Goal: Transaction & Acquisition: Purchase product/service

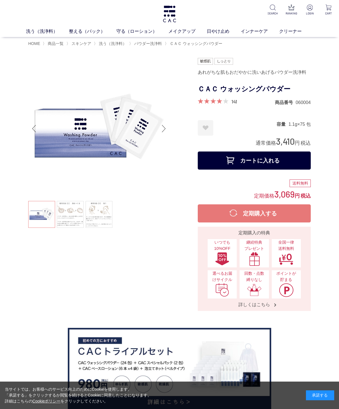
click at [320, 395] on div "承諾する" at bounding box center [320, 395] width 28 height 10
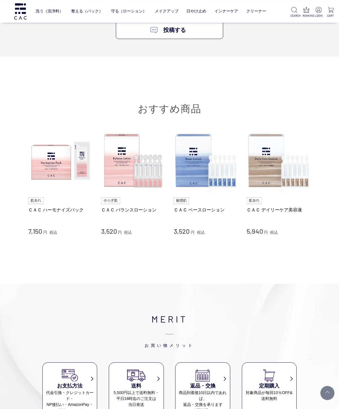
scroll to position [3733, 0]
click at [131, 163] on img at bounding box center [133, 161] width 64 height 64
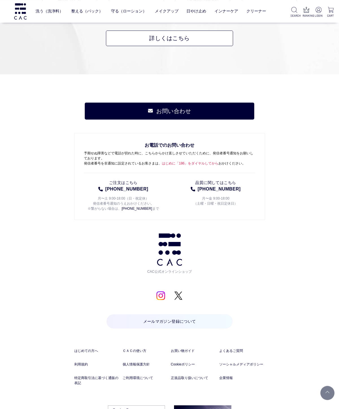
scroll to position [4234, 0]
click at [208, 405] on img at bounding box center [202, 411] width 57 height 12
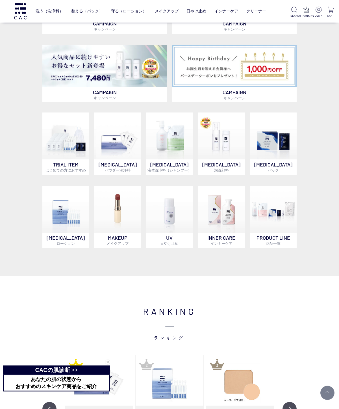
scroll to position [252, 0]
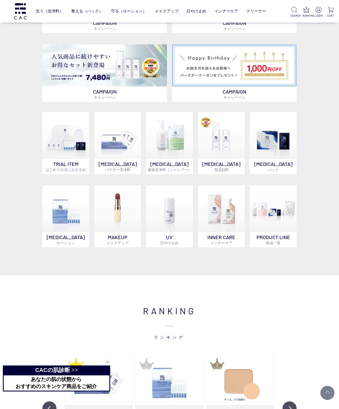
click at [270, 218] on img at bounding box center [273, 208] width 47 height 47
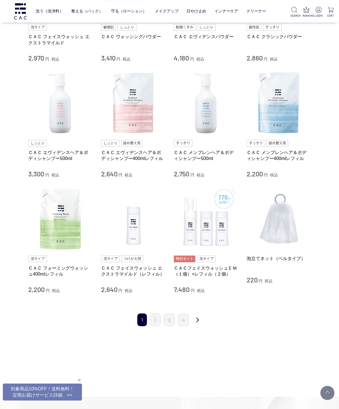
scroll to position [399, 0]
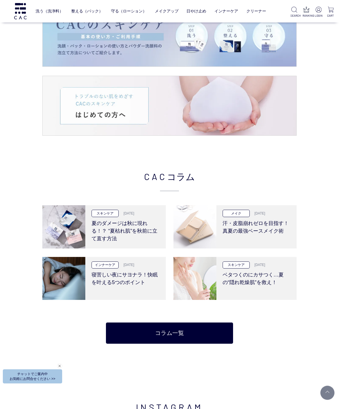
scroll to position [948, 0]
click at [252, 222] on h3 "汗・皮脂崩れゼロを目指す！真夏の最強ベースメイク術" at bounding box center [257, 226] width 68 height 18
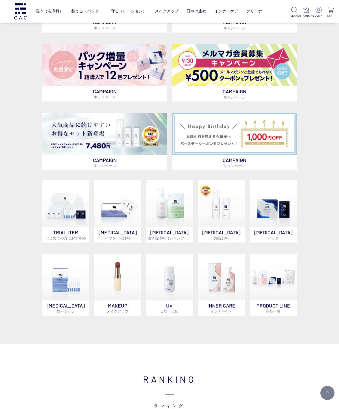
scroll to position [184, 0]
click at [120, 278] on img at bounding box center [117, 277] width 47 height 47
click at [269, 211] on img at bounding box center [273, 203] width 47 height 47
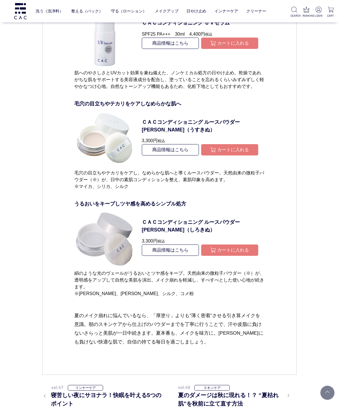
scroll to position [2910, 0]
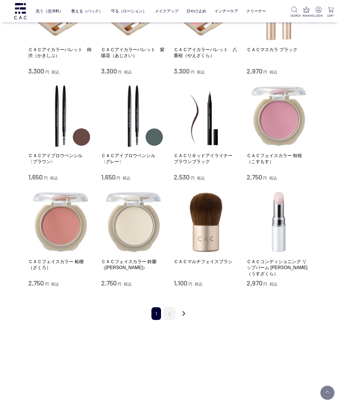
scroll to position [496, 0]
click at [187, 307] on link "次" at bounding box center [183, 313] width 11 height 13
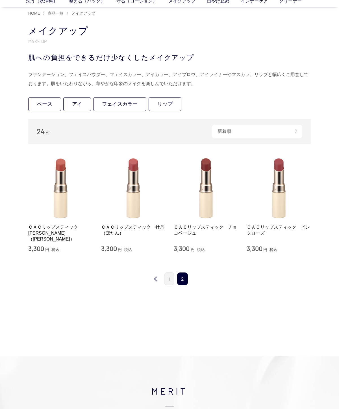
scroll to position [30, 0]
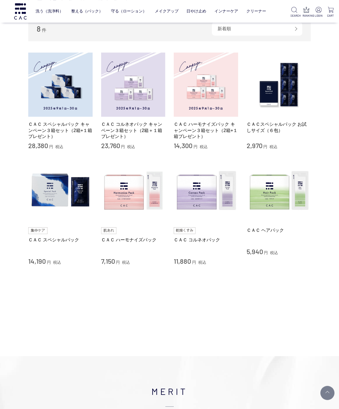
scroll to position [105, 0]
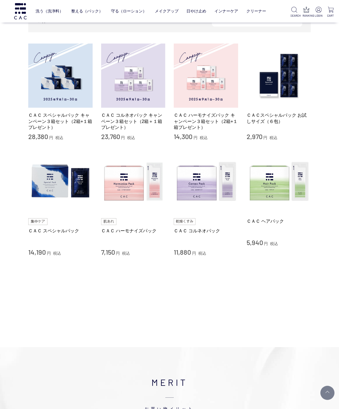
click at [277, 94] on img at bounding box center [279, 76] width 64 height 64
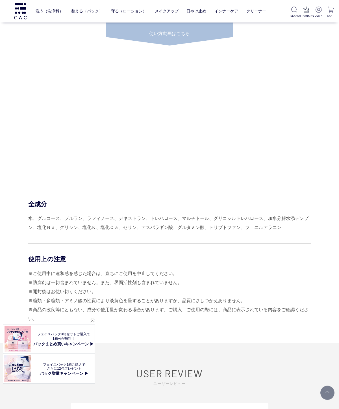
scroll to position [2068, 0]
